Goal: Information Seeking & Learning: Learn about a topic

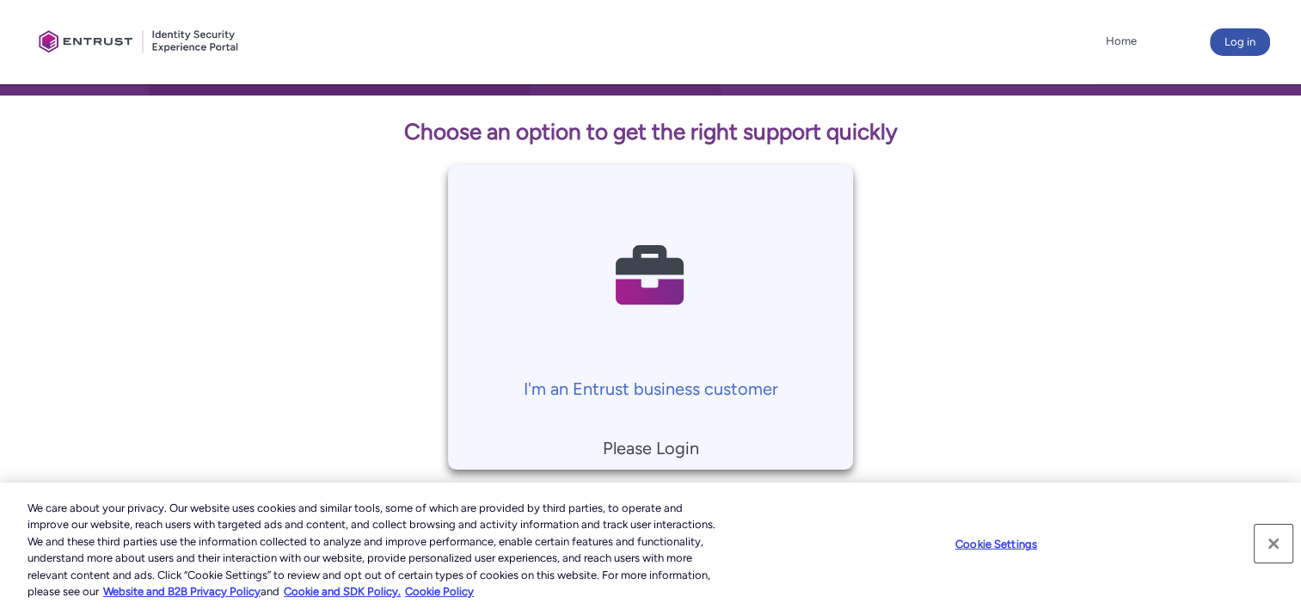
click at [1268, 553] on button "Close" at bounding box center [1273, 543] width 38 height 38
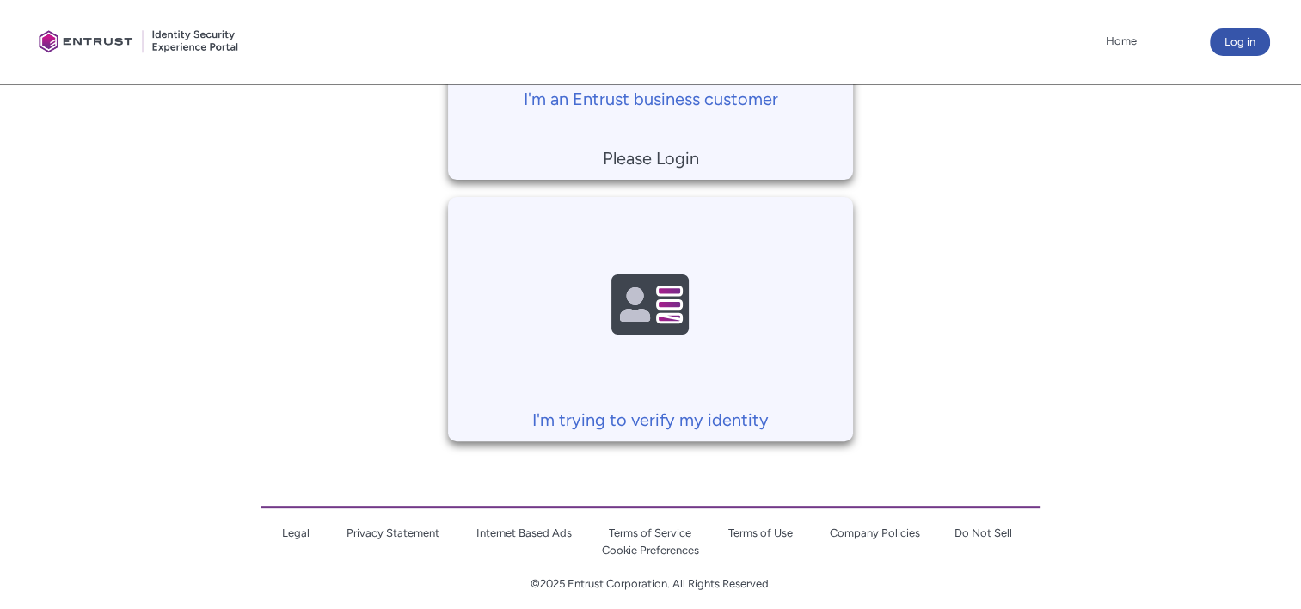
scroll to position [590, 0]
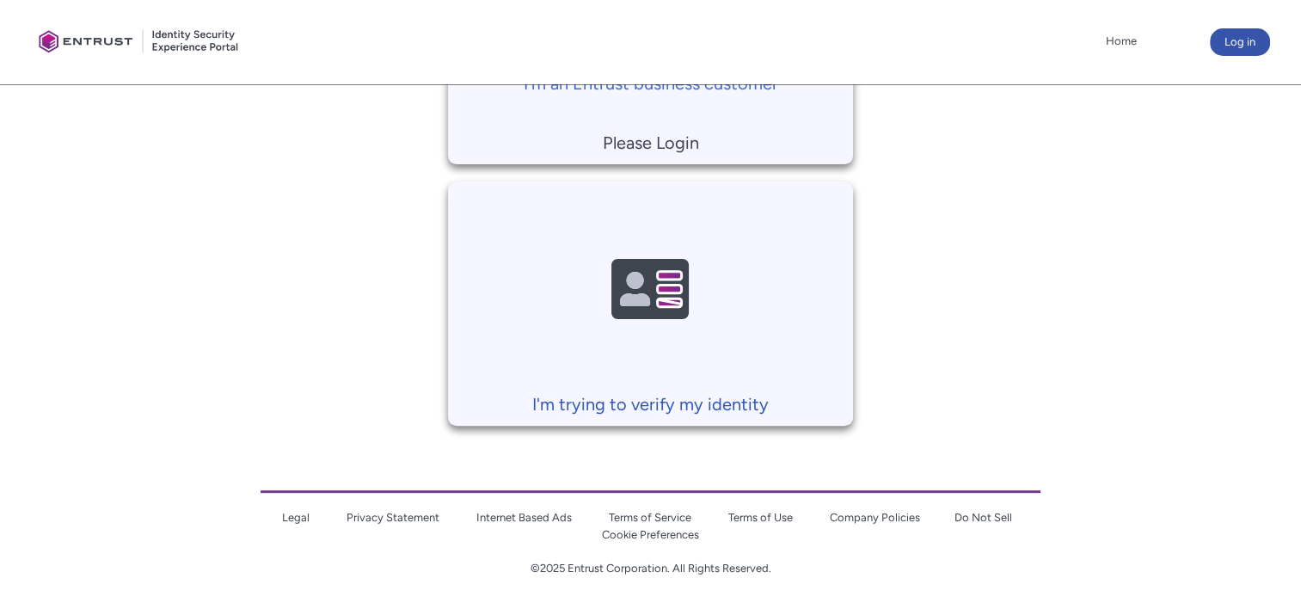
click at [732, 343] on link "I'm trying to verify my identity" at bounding box center [650, 299] width 404 height 236
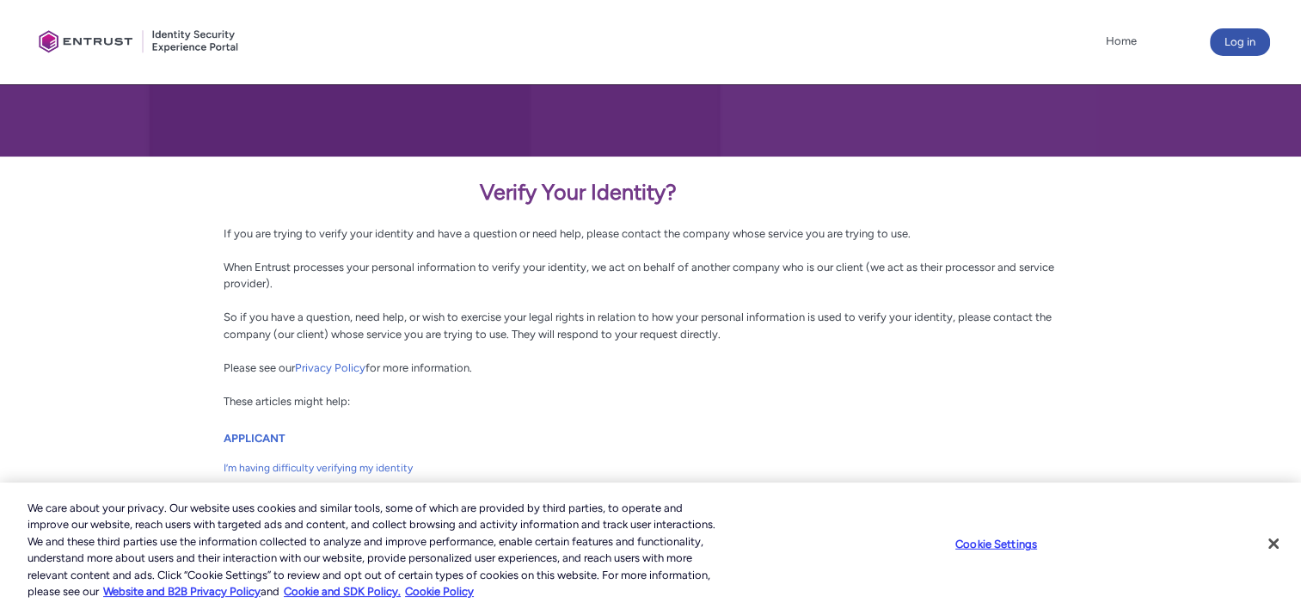
scroll to position [225, 0]
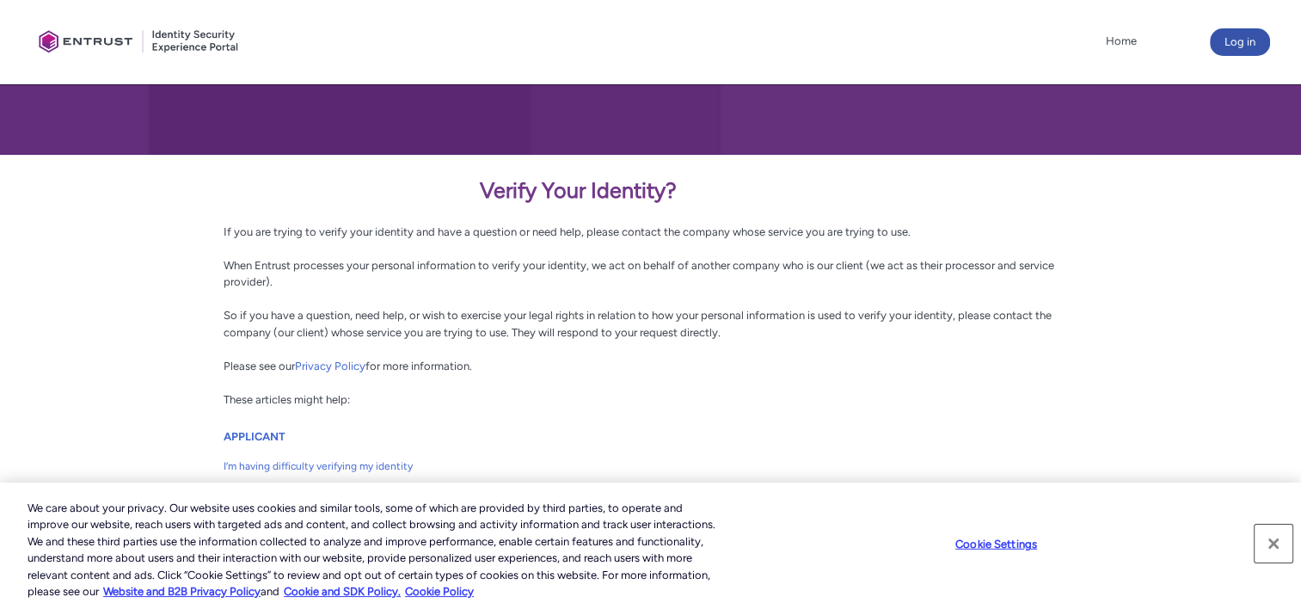
click at [1279, 546] on button "Close" at bounding box center [1273, 543] width 38 height 38
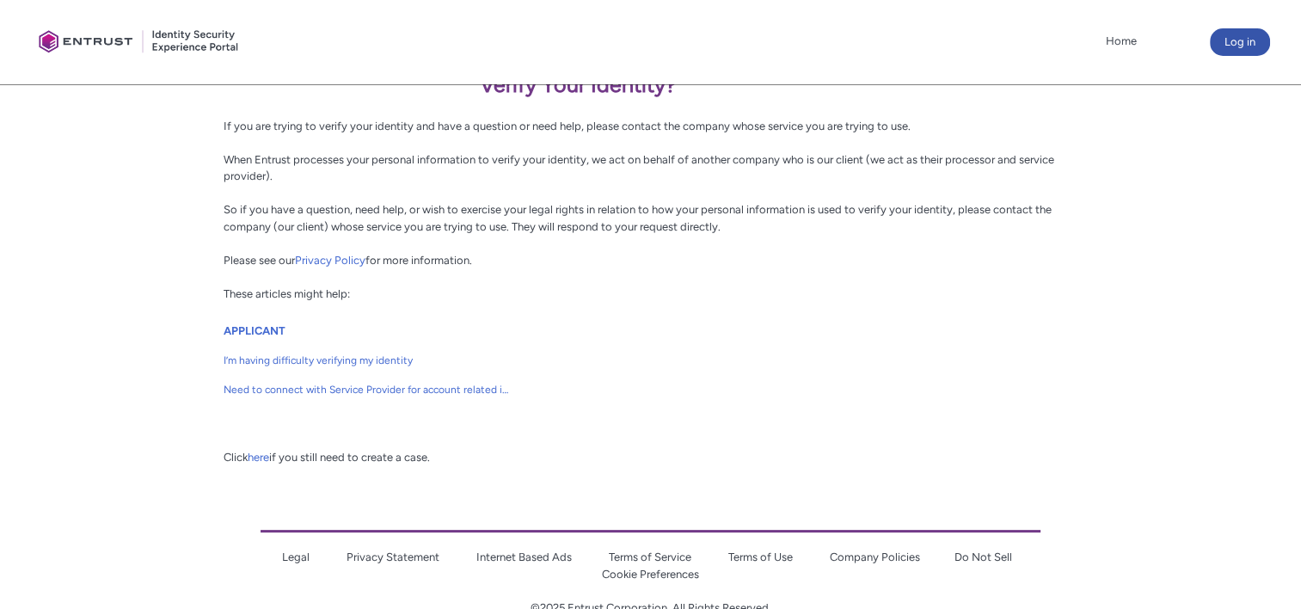
scroll to position [330, 0]
click at [389, 365] on span "I’m having difficulty verifying my identity" at bounding box center [366, 360] width 285 height 15
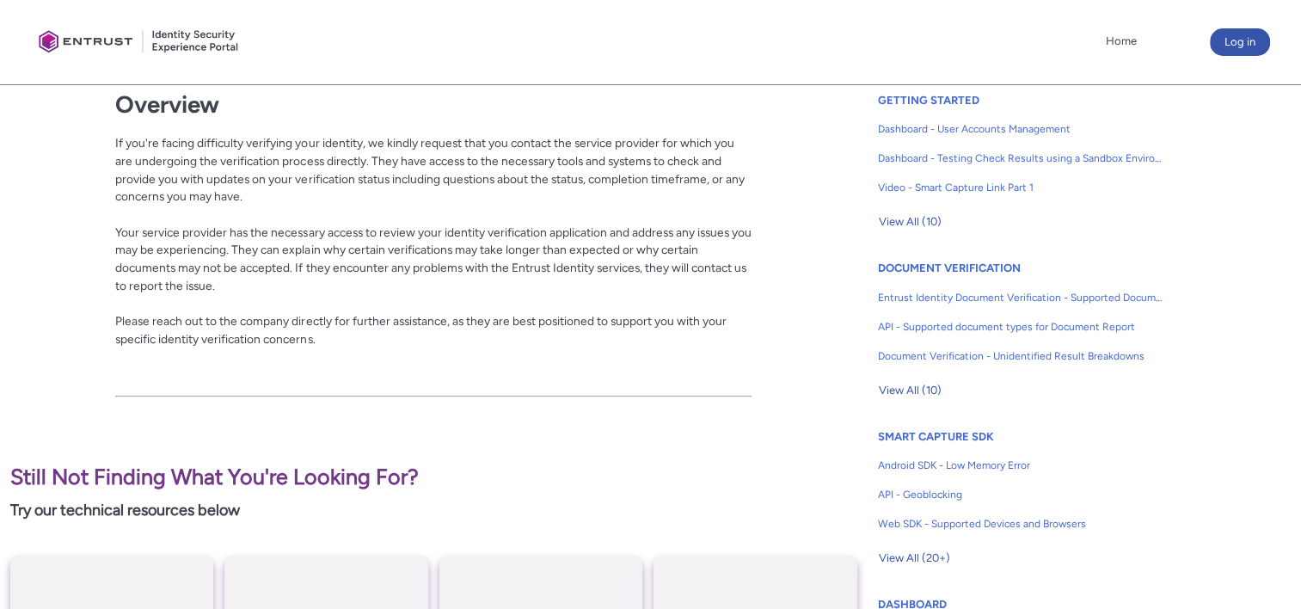
scroll to position [436, 0]
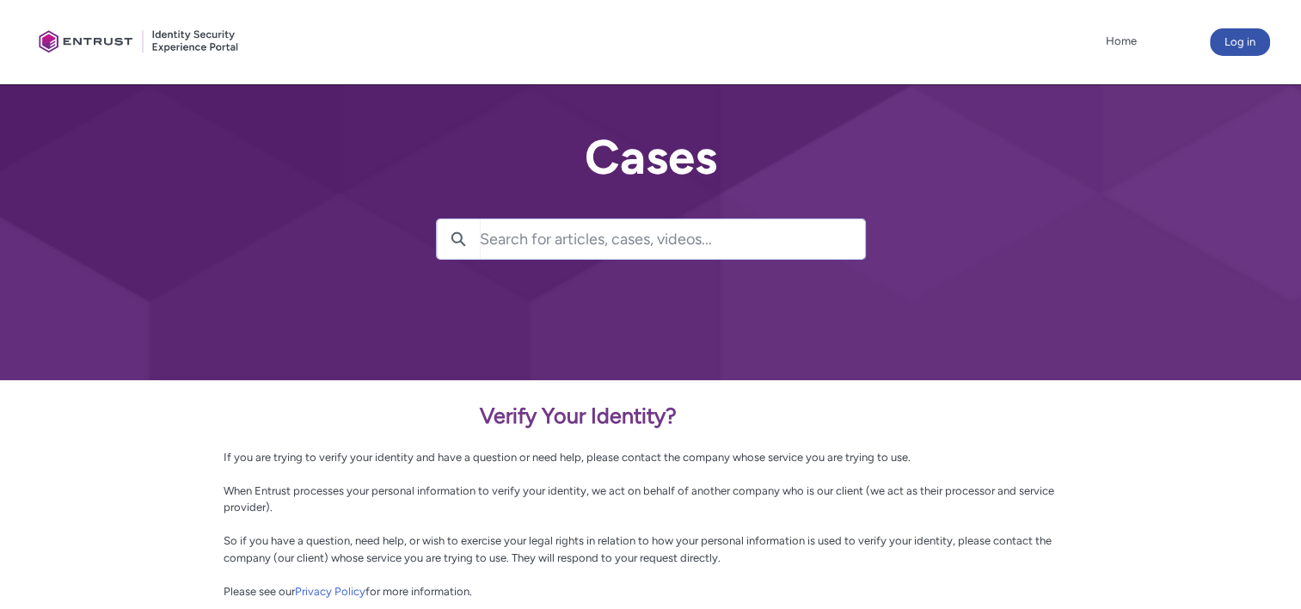
scroll to position [247, 0]
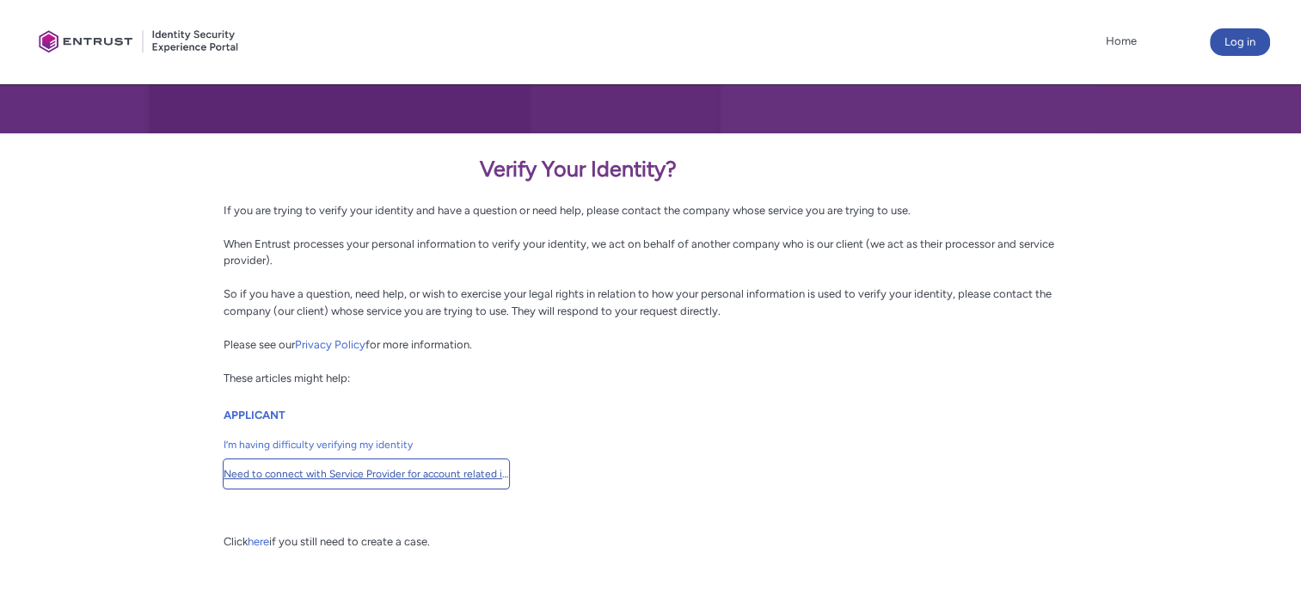
click at [461, 480] on span "Need to connect with Service Provider for account related issues" at bounding box center [366, 473] width 285 height 15
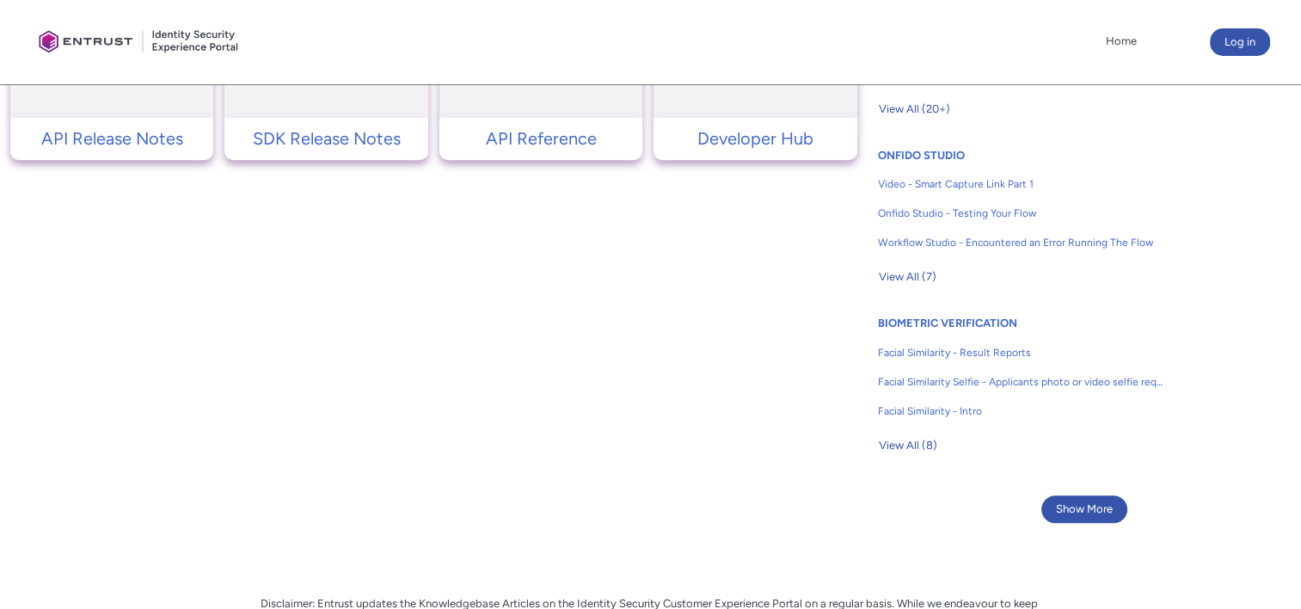
scroll to position [1056, 0]
click at [974, 228] on link "Workflow Studio - Encountered an Error Running The Flow" at bounding box center [1020, 242] width 285 height 29
